Goal: Find specific page/section: Find specific page/section

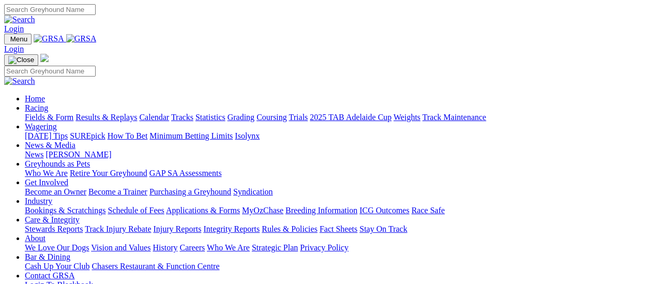
click at [103, 113] on link "Results & Replays" at bounding box center [106, 117] width 62 height 9
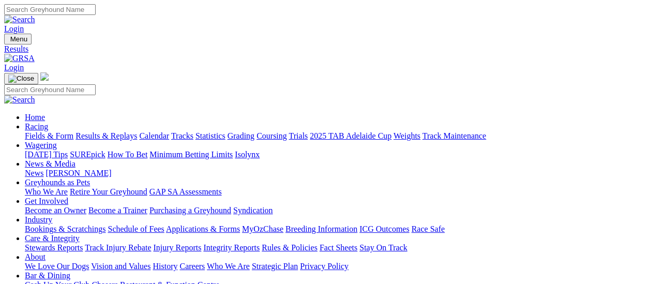
click at [26, 131] on link "Fields & Form" at bounding box center [49, 135] width 49 height 9
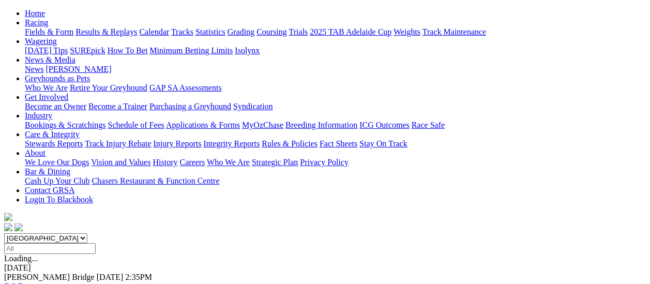
scroll to position [155, 0]
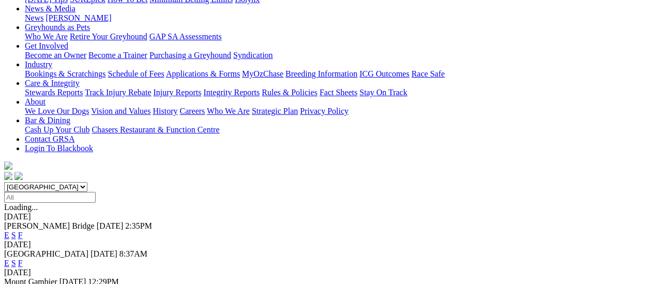
click at [23, 231] on link "F" at bounding box center [20, 235] width 5 height 9
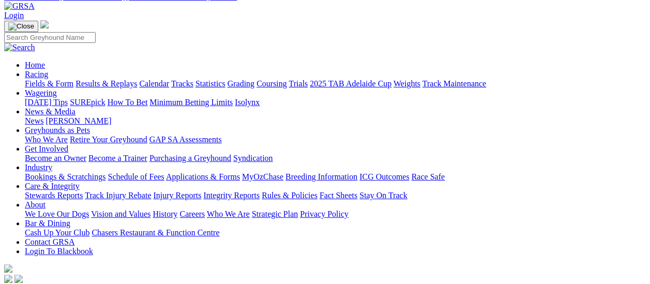
scroll to position [52, 0]
click at [31, 80] on link "Fields & Form" at bounding box center [49, 84] width 49 height 9
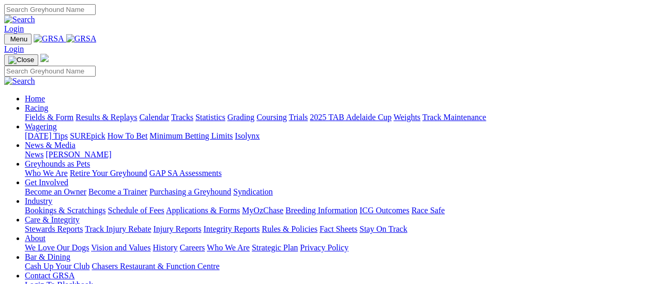
click at [111, 150] on link "[PERSON_NAME]" at bounding box center [78, 154] width 66 height 9
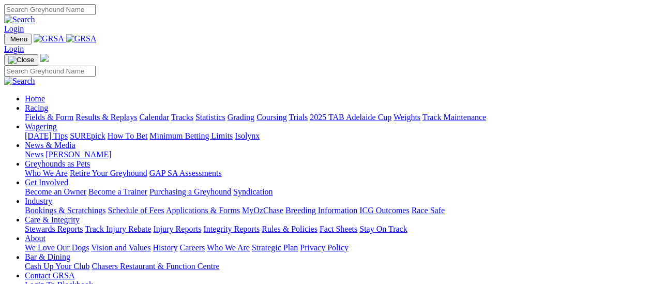
click at [60, 113] on link "Fields & Form" at bounding box center [49, 117] width 49 height 9
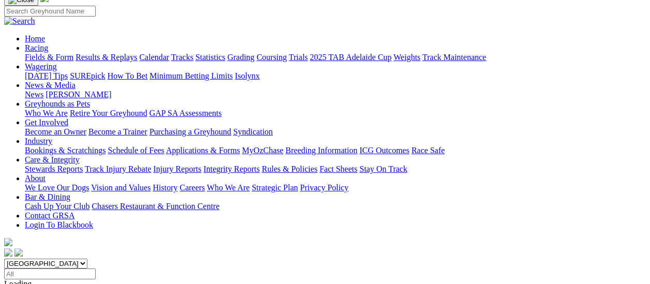
scroll to position [52, 0]
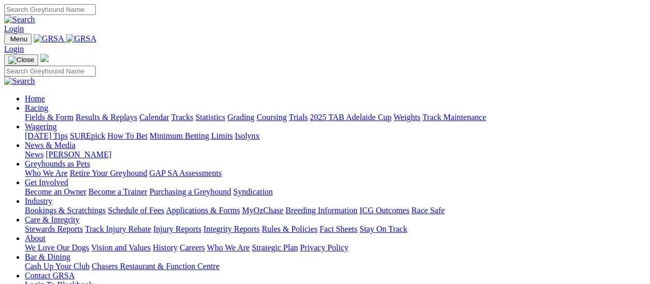
click at [51, 113] on link "Fields & Form" at bounding box center [49, 117] width 49 height 9
